Goal: Task Accomplishment & Management: Use online tool/utility

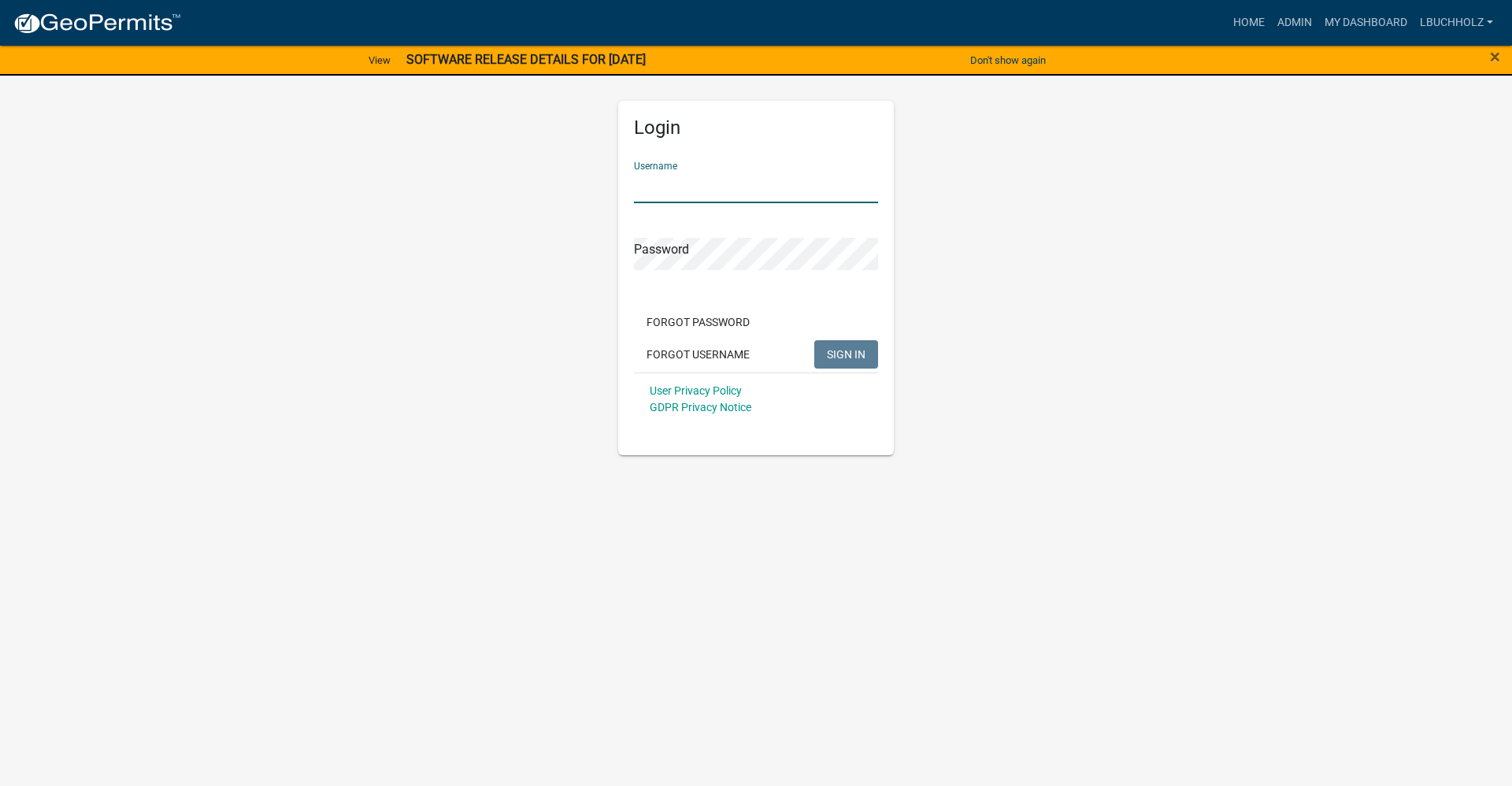
click at [700, 177] on input "Username" at bounding box center [756, 187] width 244 height 33
type input "LBUCHHOLZ"
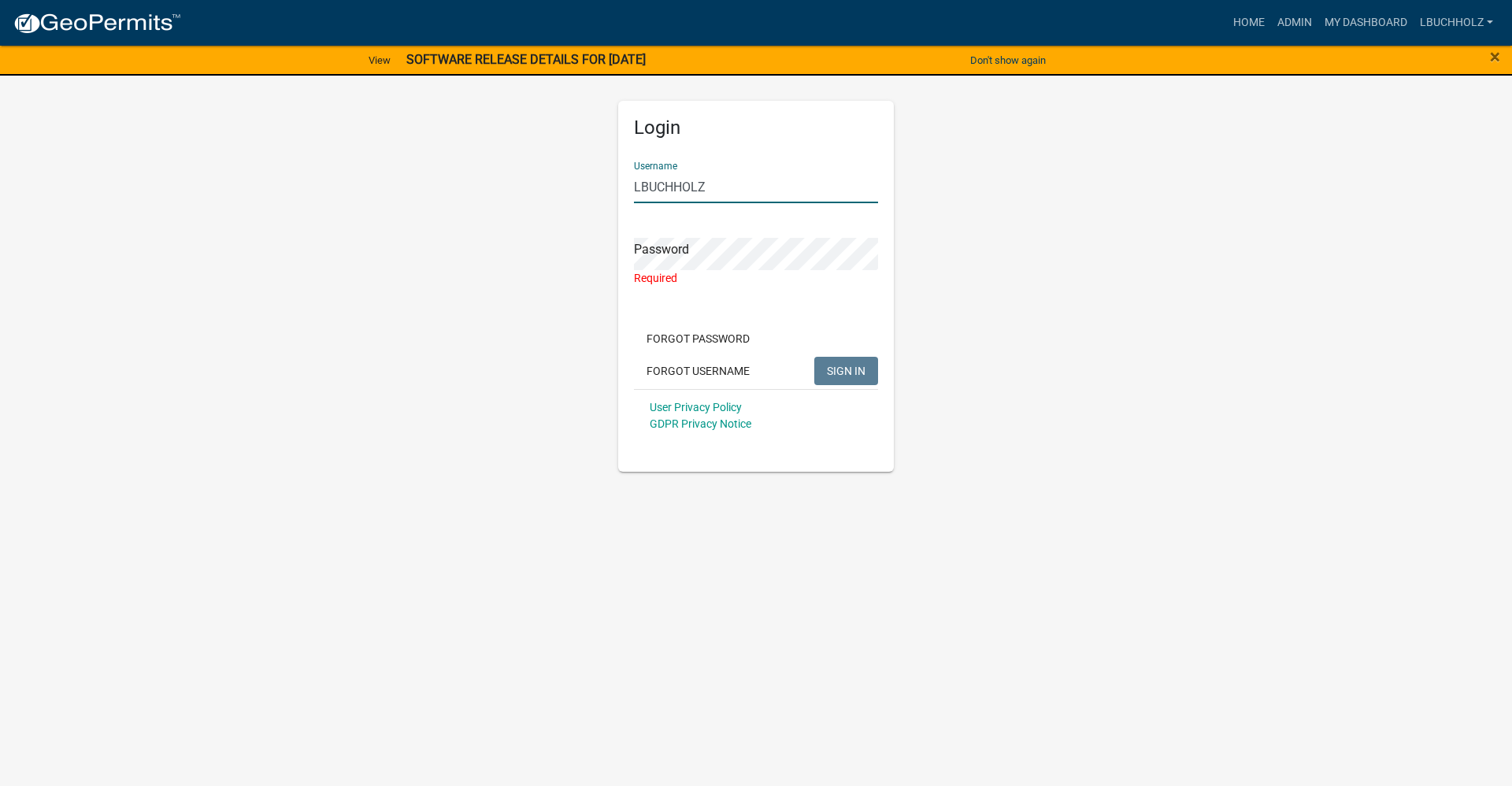
drag, startPoint x: 488, startPoint y: 179, endPoint x: 438, endPoint y: 184, distance: 50.2
click at [438, 184] on div "Login Username LBUCHHOLZ Password Required Forgot Password Forgot Username SIGN…" at bounding box center [755, 267] width 898 height 409
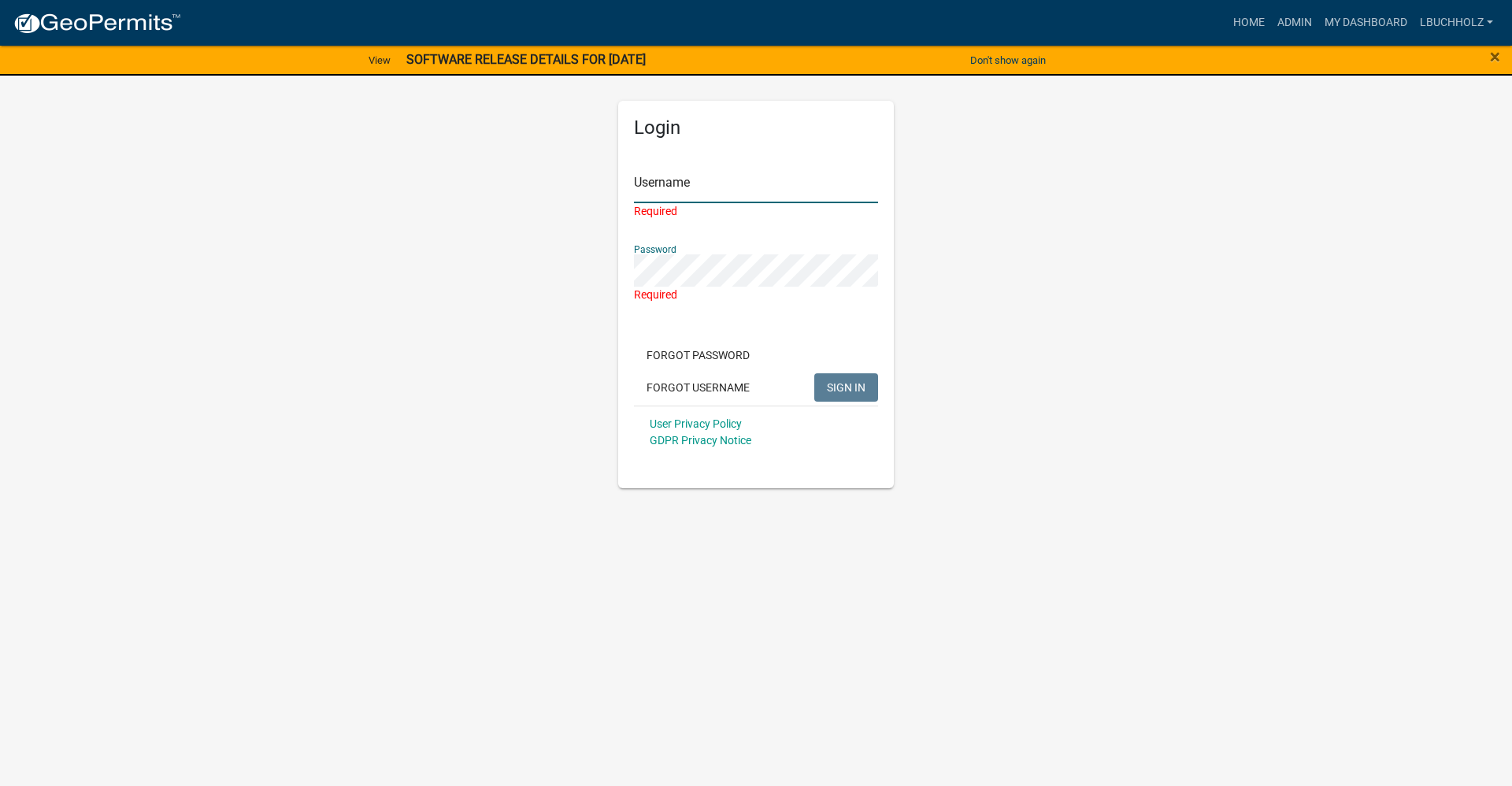
click at [714, 181] on input "Username" at bounding box center [756, 187] width 244 height 33
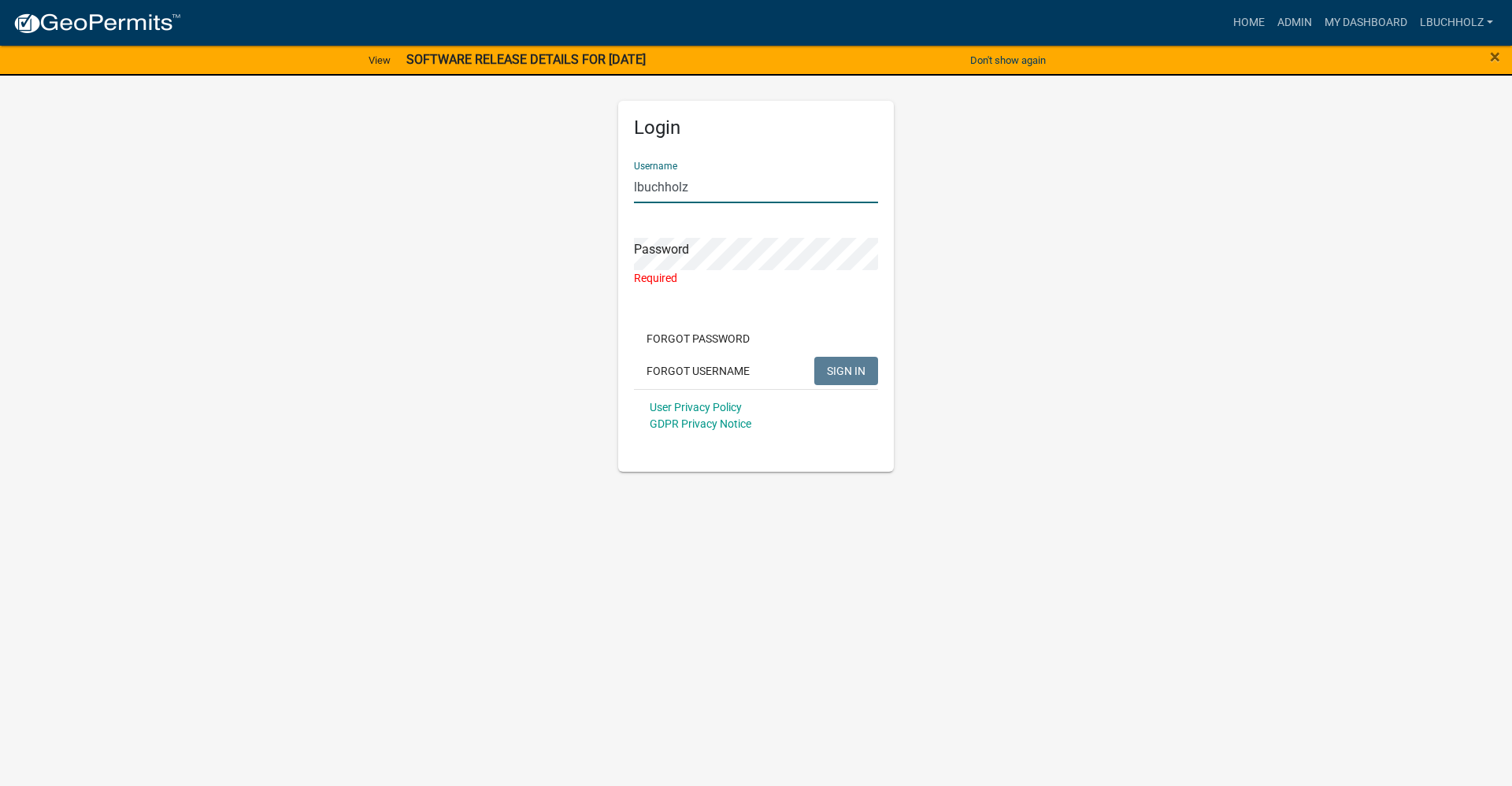
type input "lbuchholz"
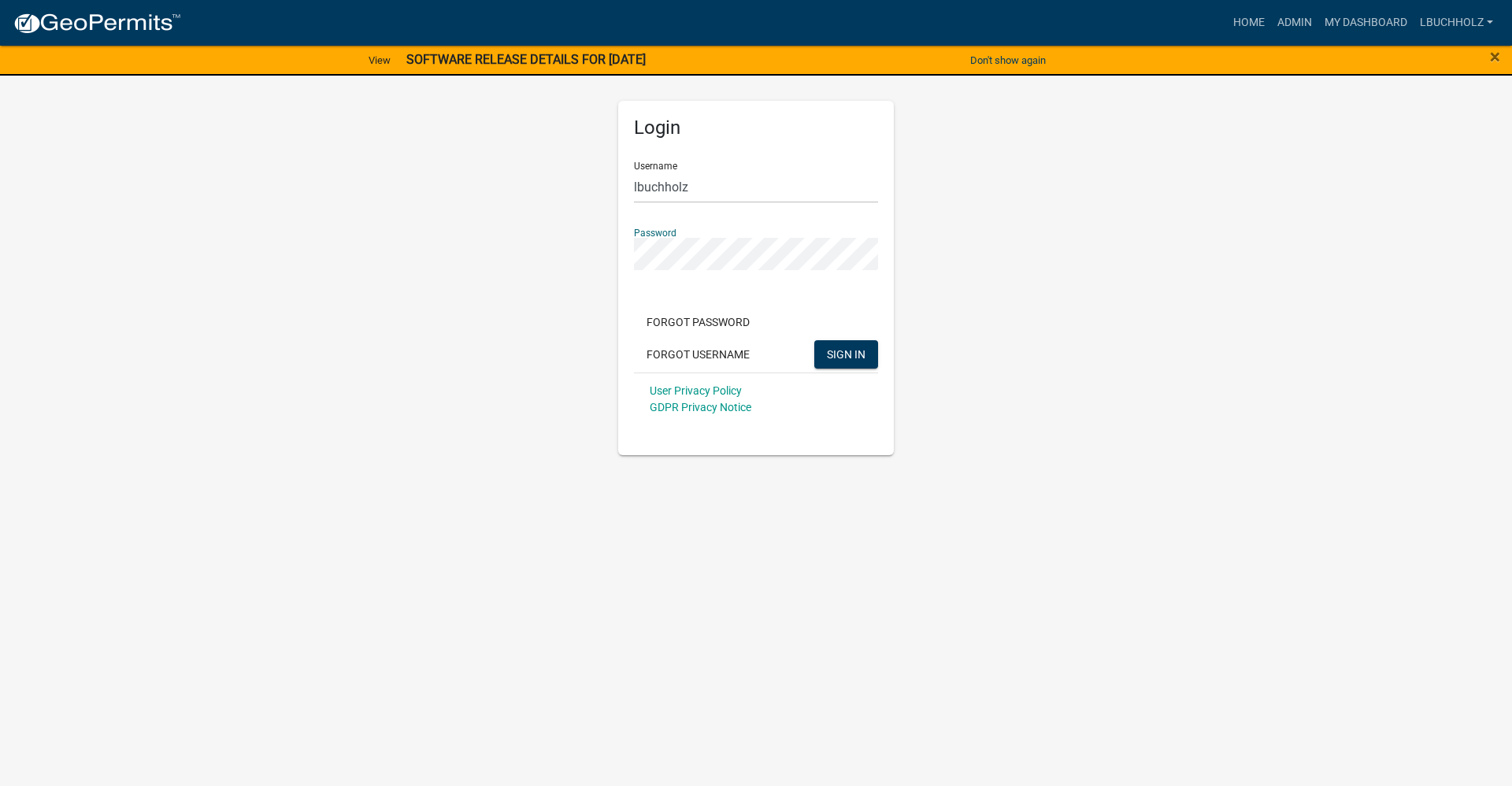
click at [814, 341] on button "SIGN IN" at bounding box center [846, 354] width 63 height 29
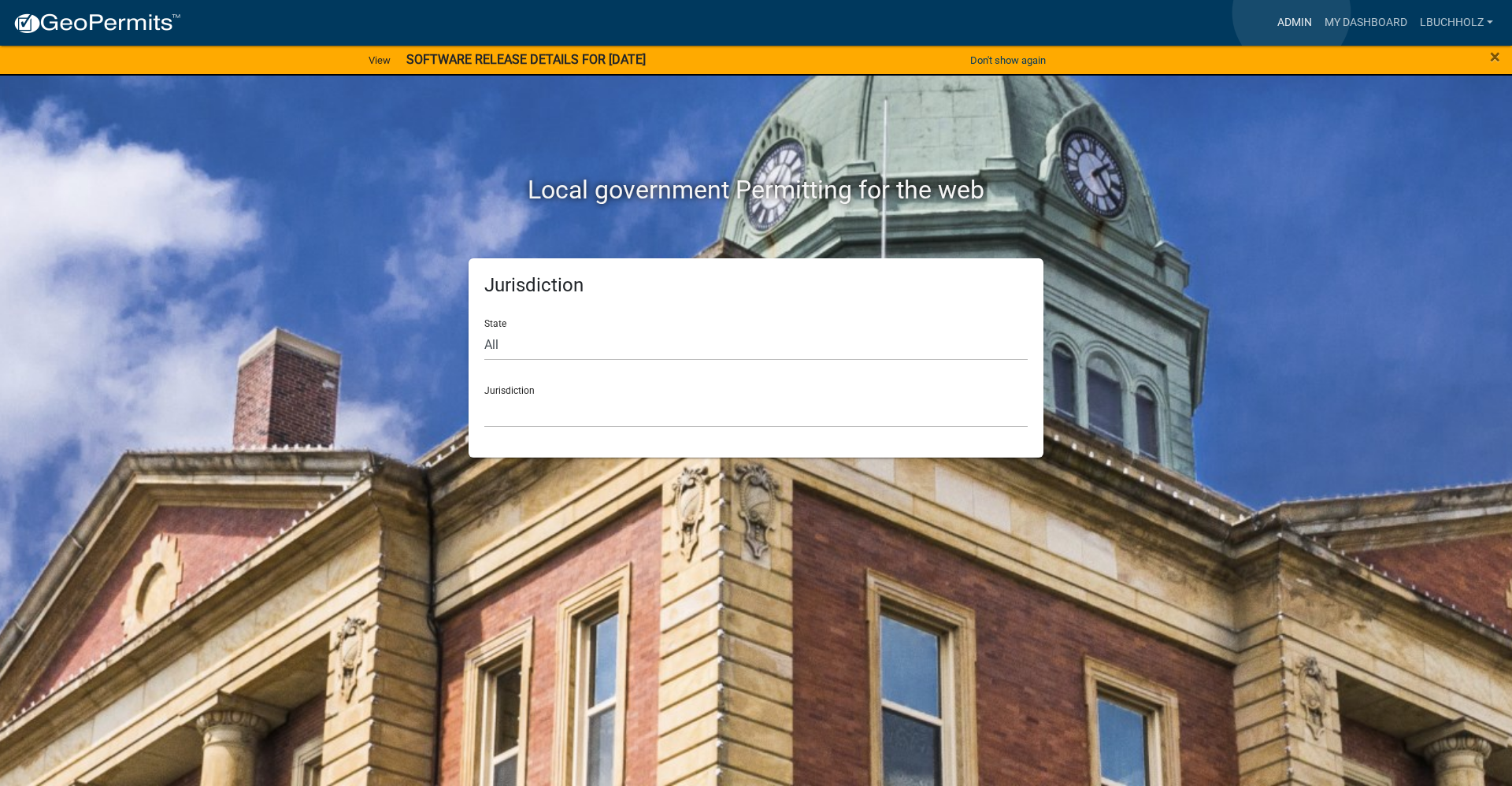
click at [1291, 13] on link "Admin" at bounding box center [1295, 23] width 47 height 30
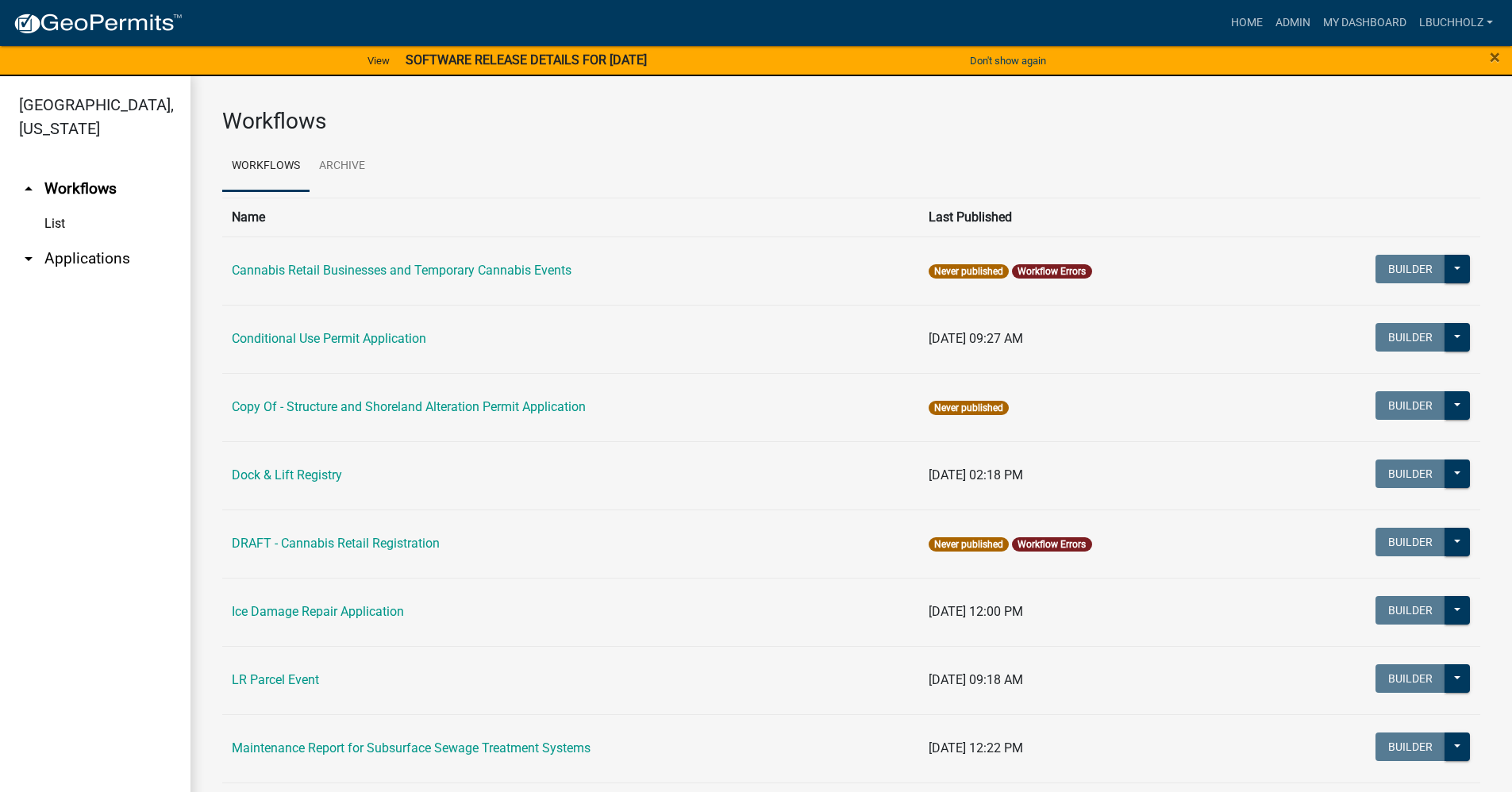
click at [111, 255] on link "arrow_drop_down Applications" at bounding box center [95, 258] width 190 height 38
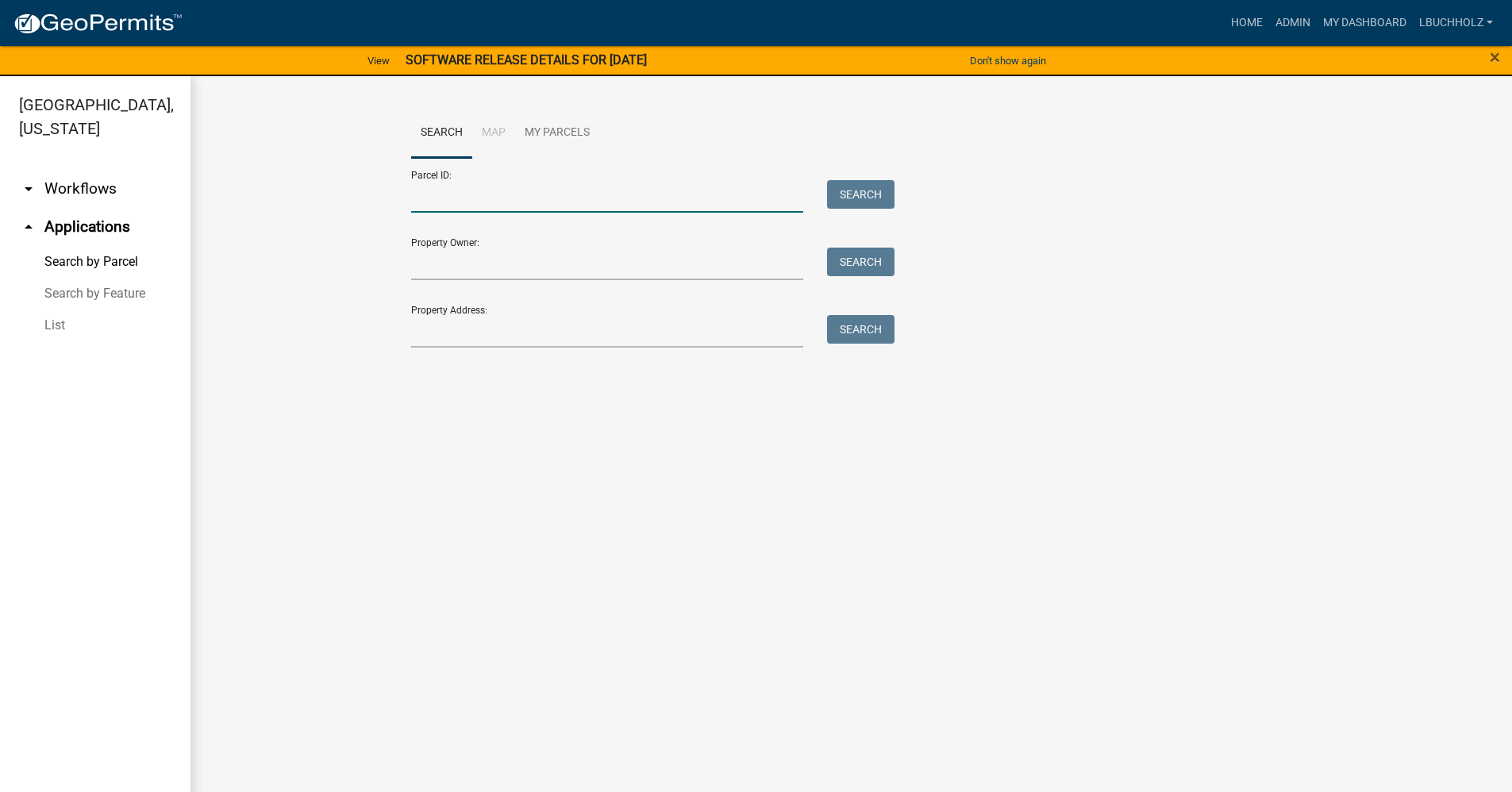
click at [587, 200] on input "Parcel ID:" at bounding box center [607, 197] width 393 height 33
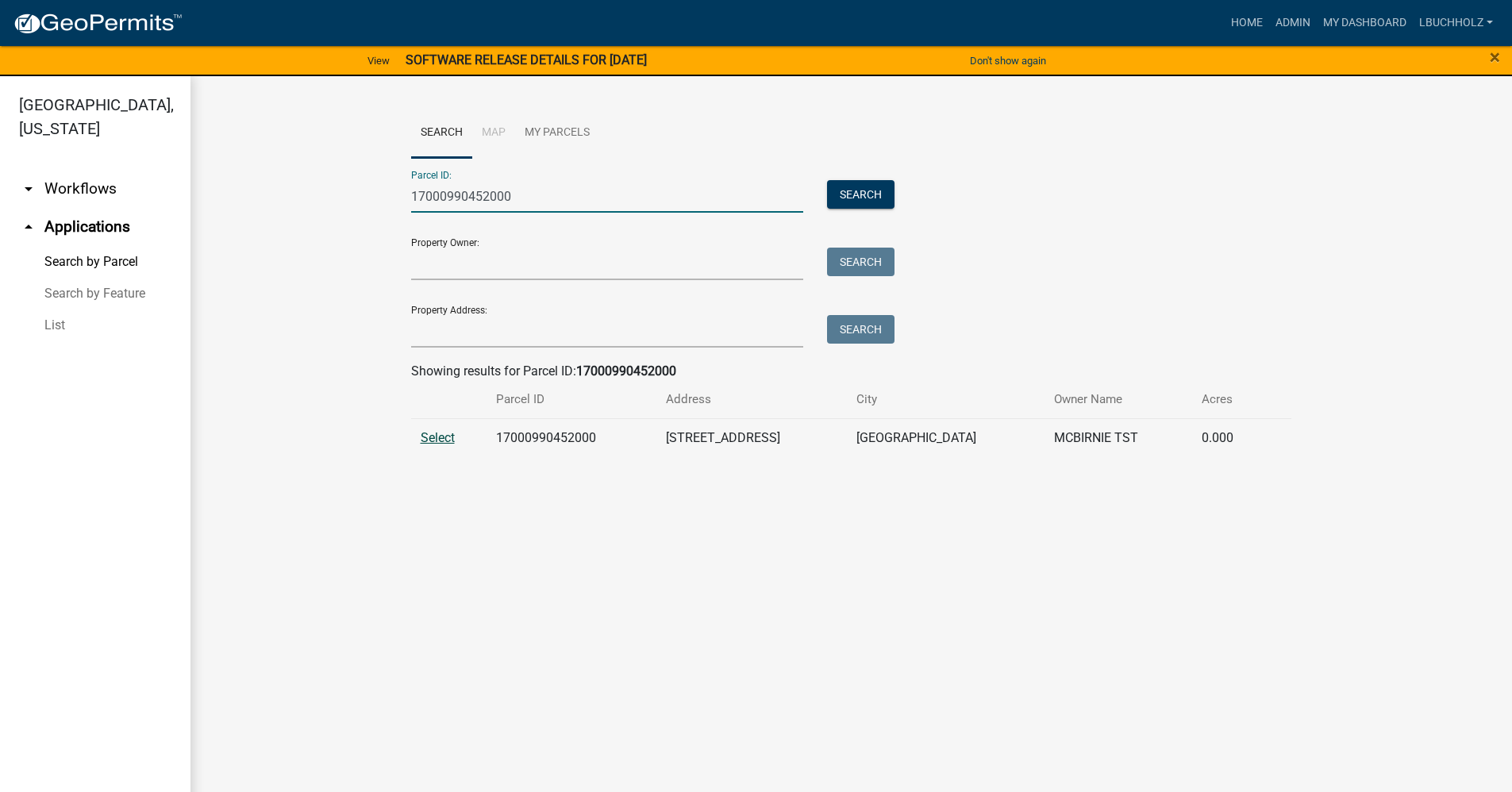
type input "17000990452000"
click at [421, 436] on span "Select" at bounding box center [438, 437] width 34 height 15
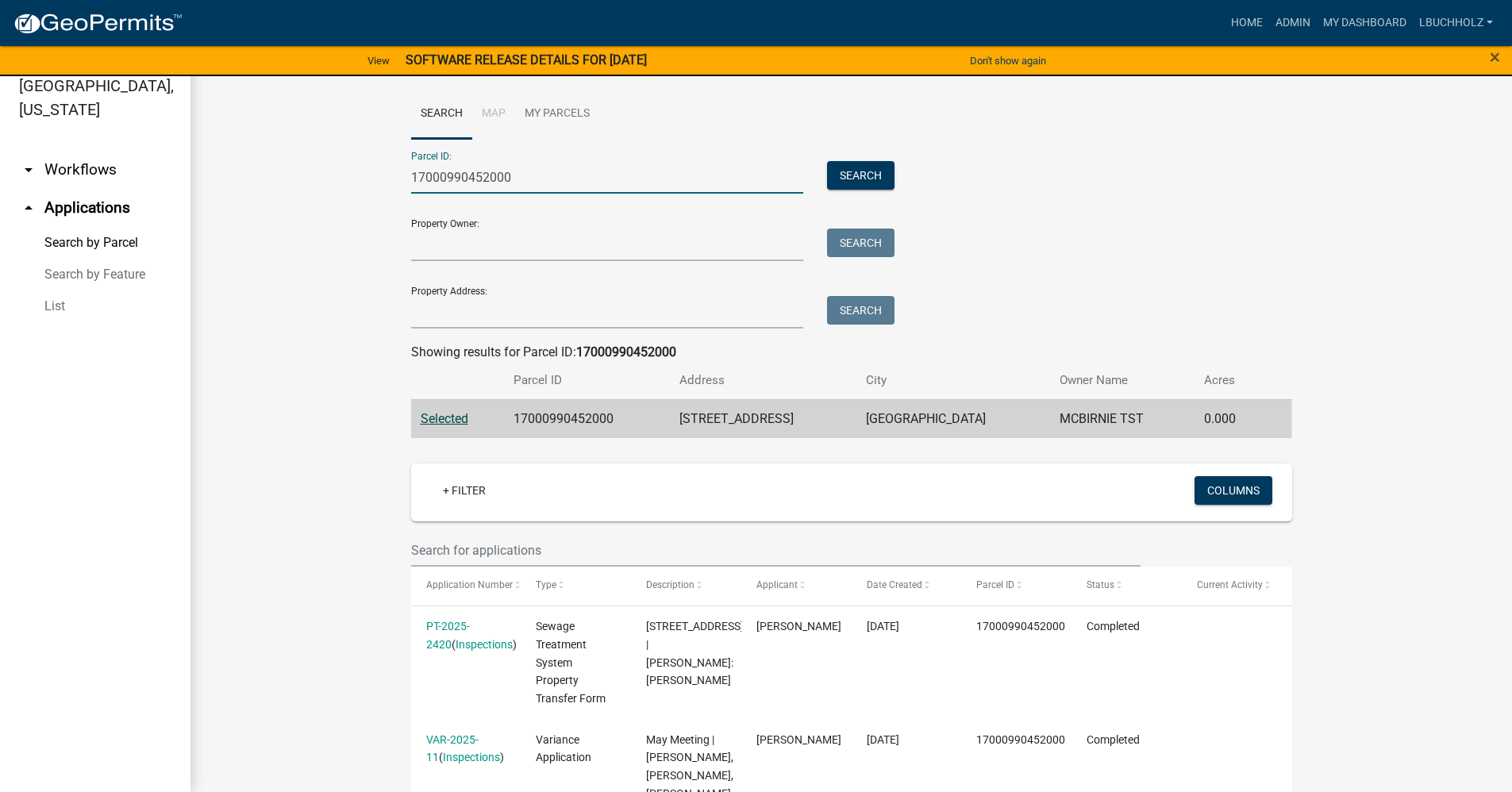
drag, startPoint x: 525, startPoint y: 181, endPoint x: 297, endPoint y: 207, distance: 229.5
click at [297, 207] on wm-workflow-application-search-view "Search Map My Parcels Parcel ID: 17000990452000 Search Property Owner: Search P…" at bounding box center [851, 511] width 1258 height 844
